Goal: Navigation & Orientation: Find specific page/section

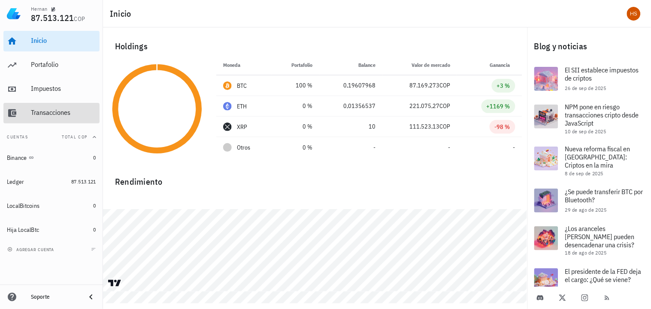
click at [53, 112] on div "Transacciones" at bounding box center [63, 113] width 65 height 8
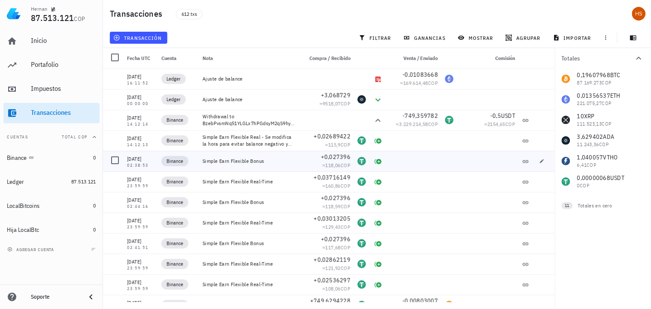
click at [443, 156] on div at bounding box center [448, 161] width 15 height 21
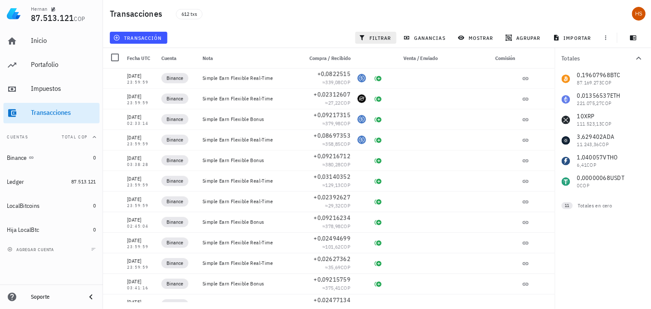
scroll to position [3956, 0]
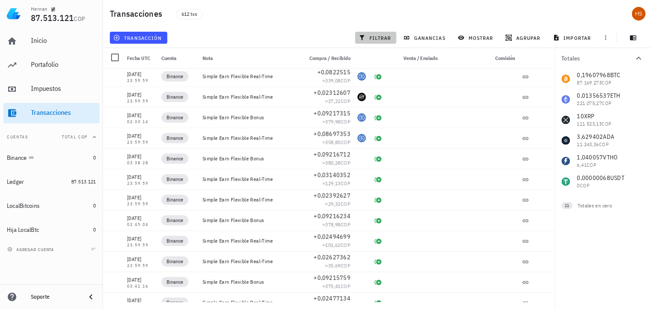
click at [386, 36] on span "filtrar" at bounding box center [375, 37] width 31 height 7
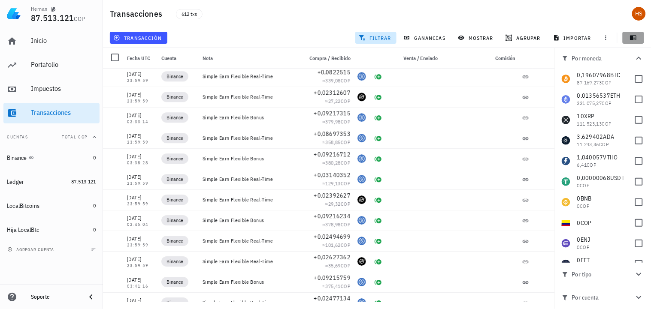
click at [636, 37] on icon "button" at bounding box center [633, 38] width 6 height 5
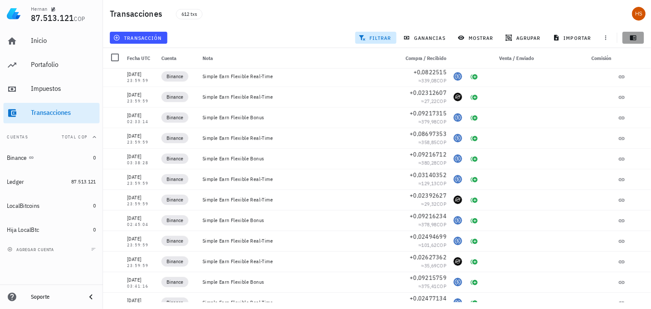
click at [636, 37] on icon "button" at bounding box center [633, 38] width 6 height 5
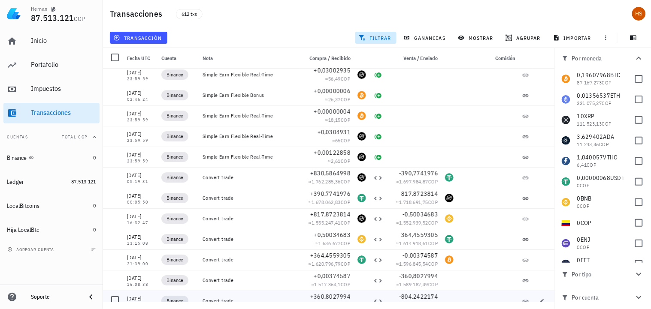
scroll to position [6626, 0]
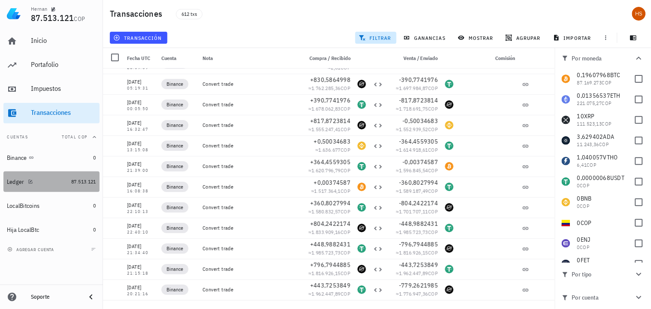
click at [20, 178] on div "Ledger" at bounding box center [16, 181] width 18 height 7
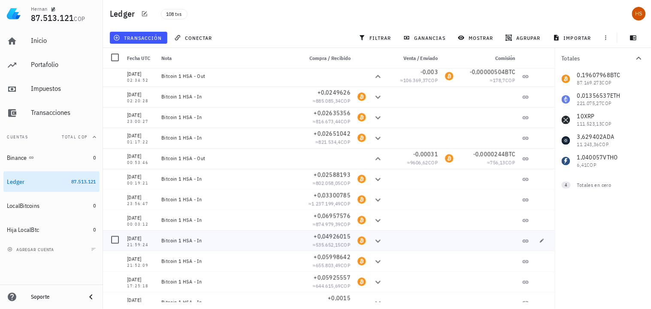
scroll to position [1990, 0]
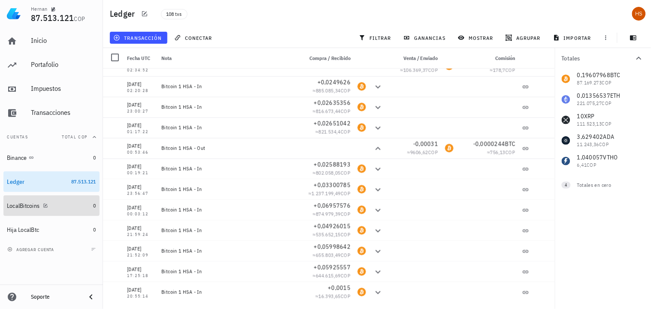
click at [28, 208] on div "LocalBitcoins" at bounding box center [23, 205] width 33 height 7
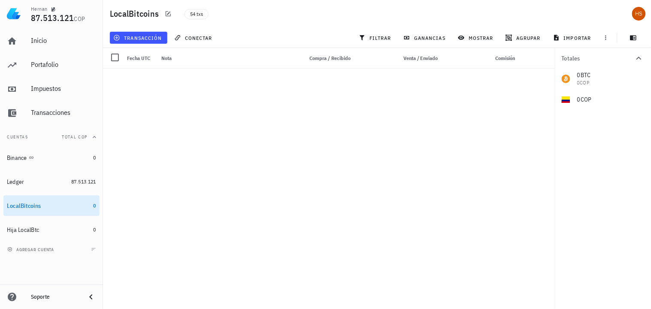
scroll to position [819, 0]
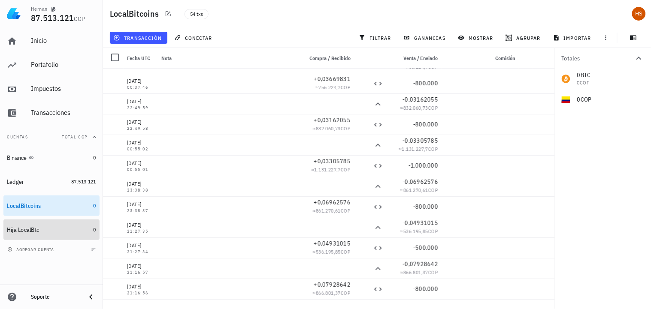
drag, startPoint x: 41, startPoint y: 224, endPoint x: 415, endPoint y: 273, distance: 377.7
click at [41, 224] on div "Hija LocalBtc" at bounding box center [48, 230] width 83 height 18
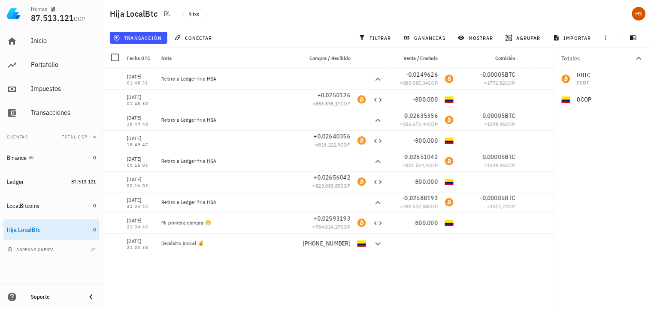
click at [546, 280] on div "[DATE] 01:48:31 Retiro a Ledger fria HSA -0,0249626 ≈ 885.085,34 COP -0,00005 B…" at bounding box center [329, 186] width 452 height 234
click at [23, 157] on div "Binance" at bounding box center [17, 157] width 20 height 7
